Goal: Navigation & Orientation: Find specific page/section

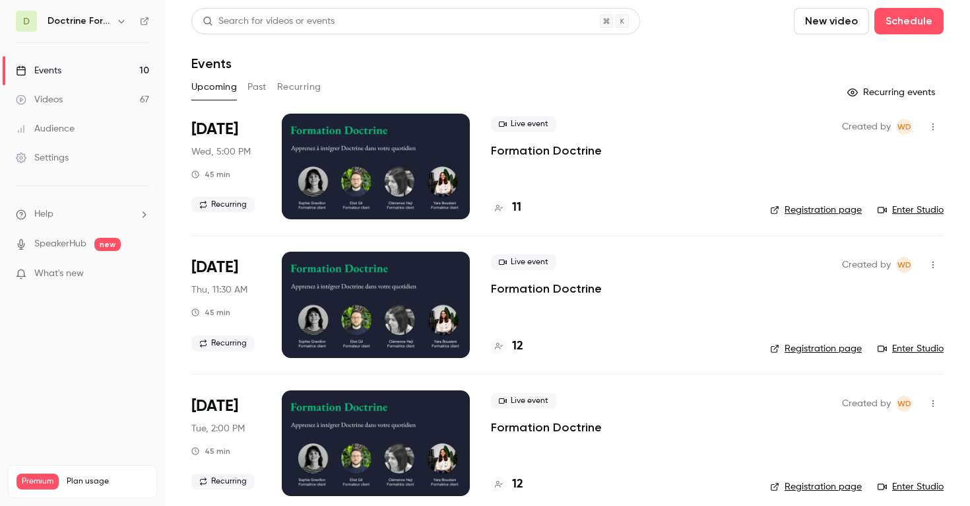
click at [127, 22] on button "button" at bounding box center [122, 21] width 16 height 16
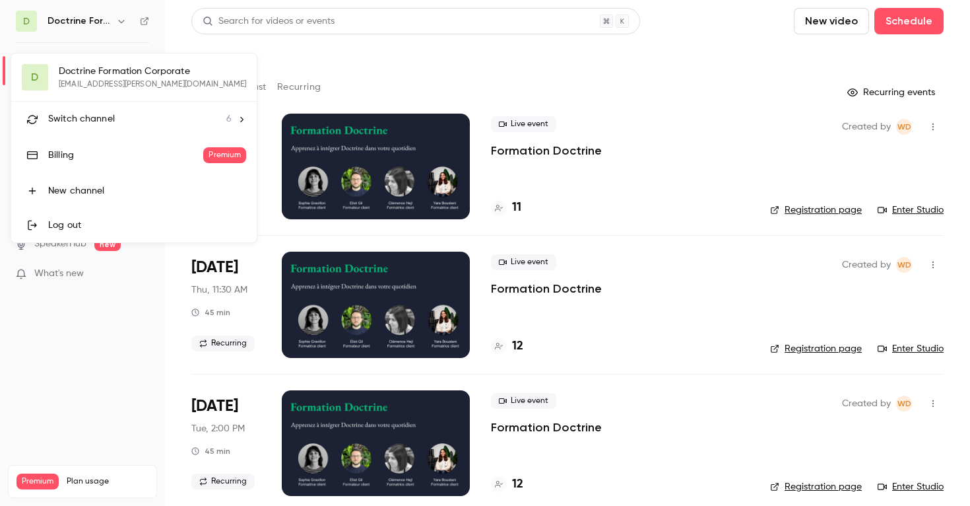
click at [111, 115] on span "Switch channel" at bounding box center [81, 119] width 67 height 14
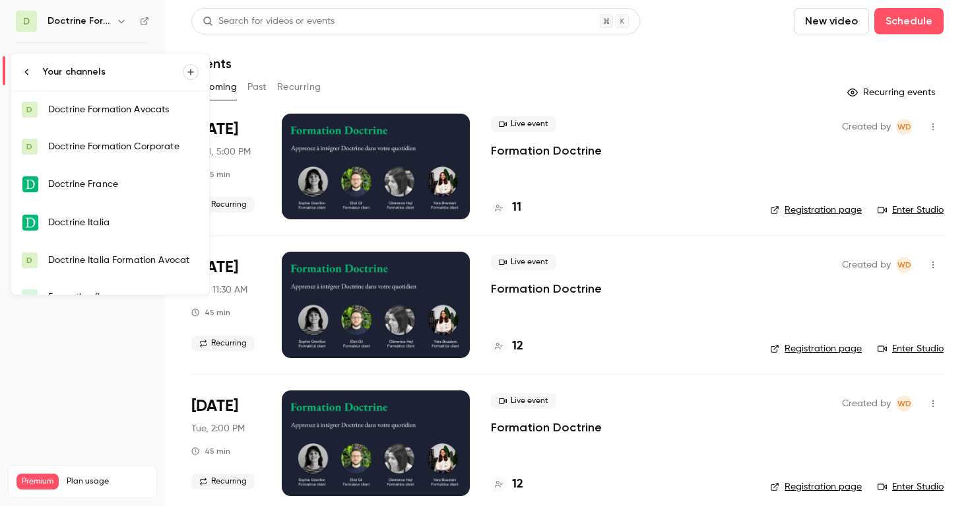
scroll to position [21, 0]
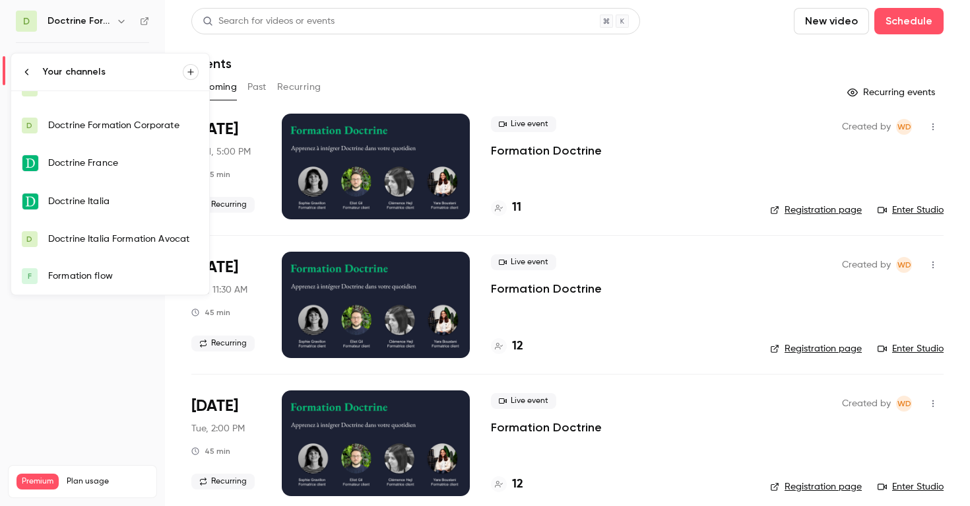
click at [124, 286] on link "F Formation flow" at bounding box center [110, 275] width 198 height 37
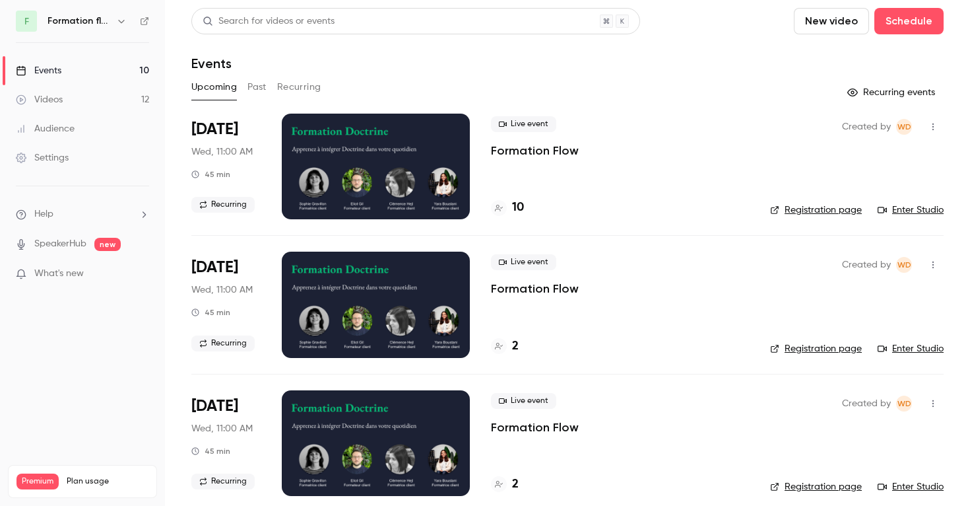
click at [296, 84] on button "Recurring" at bounding box center [299, 87] width 44 height 21
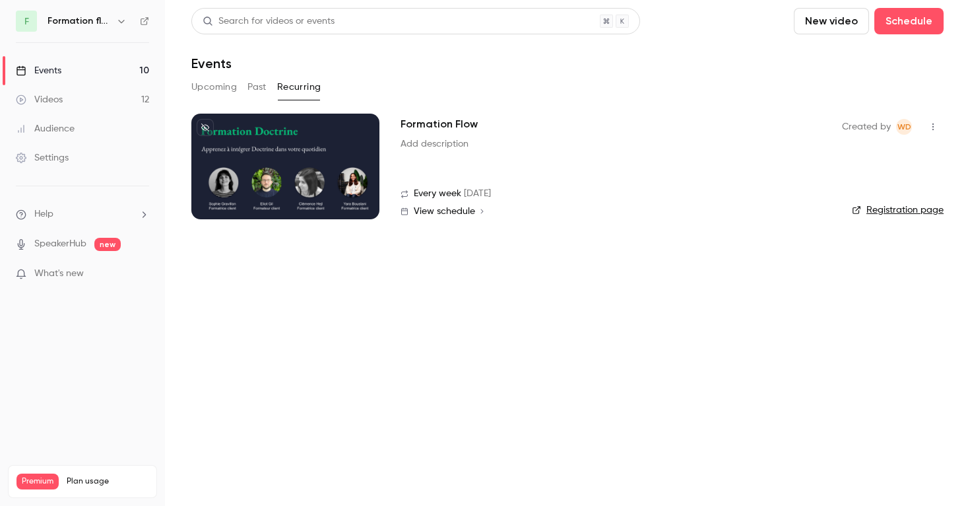
click at [935, 205] on link "Registration page" at bounding box center [898, 209] width 92 height 13
